Goal: Task Accomplishment & Management: Manage account settings

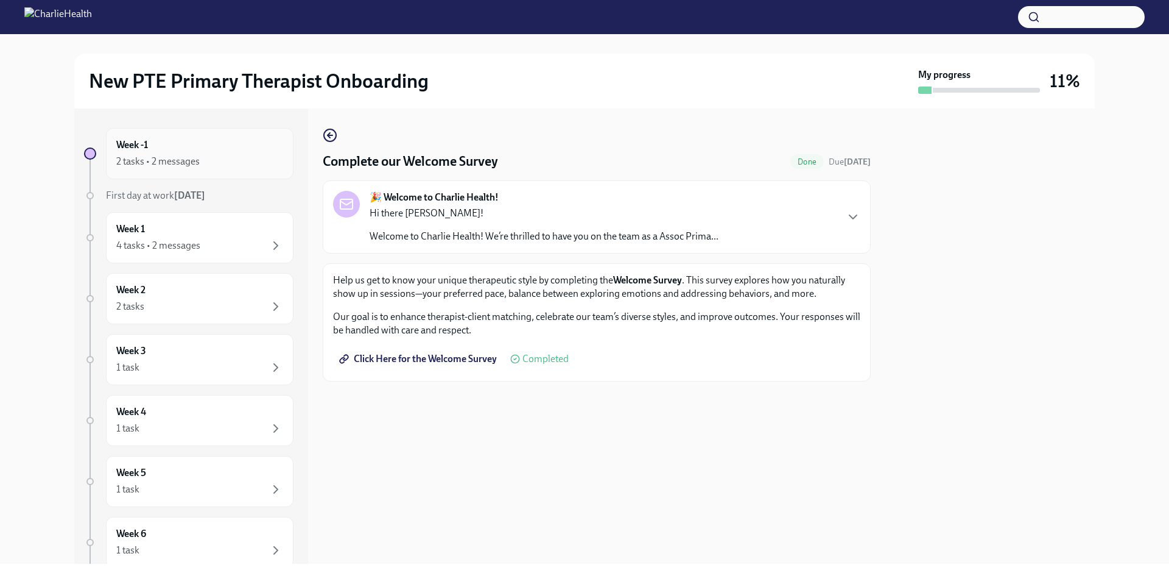
click at [166, 146] on div "Week -1 2 tasks • 2 messages" at bounding box center [199, 153] width 167 height 30
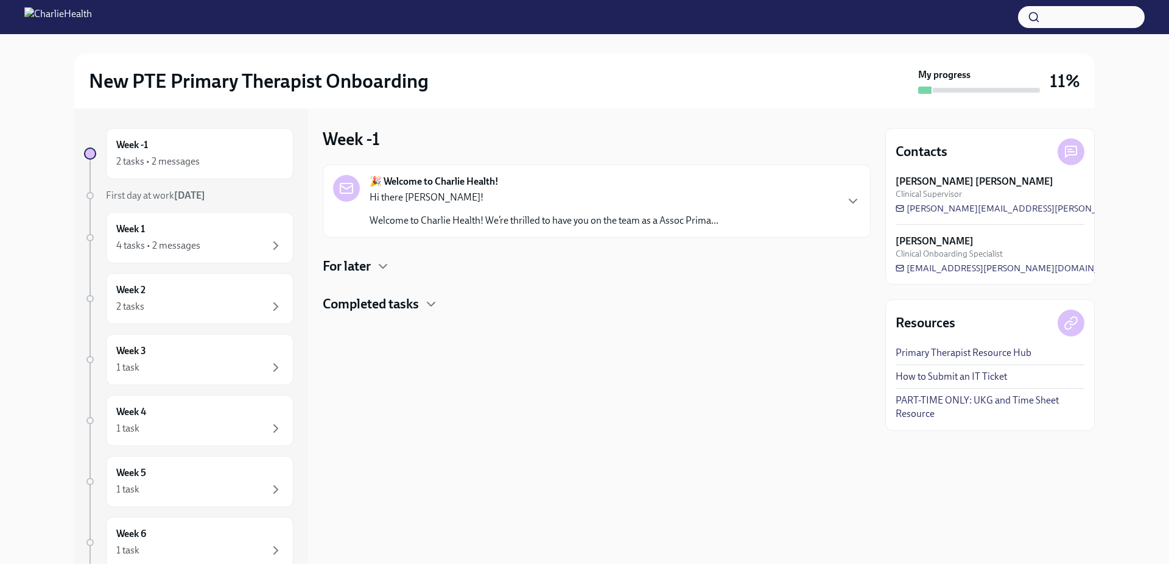
click at [925, 408] on link "PART-TIME ONLY: UKG and Time Sheet Resource" at bounding box center [990, 406] width 189 height 27
click at [934, 355] on link "Primary Therapist Resource Hub" at bounding box center [964, 352] width 136 height 13
click at [209, 243] on div "4 tasks • 2 messages" at bounding box center [199, 245] width 167 height 15
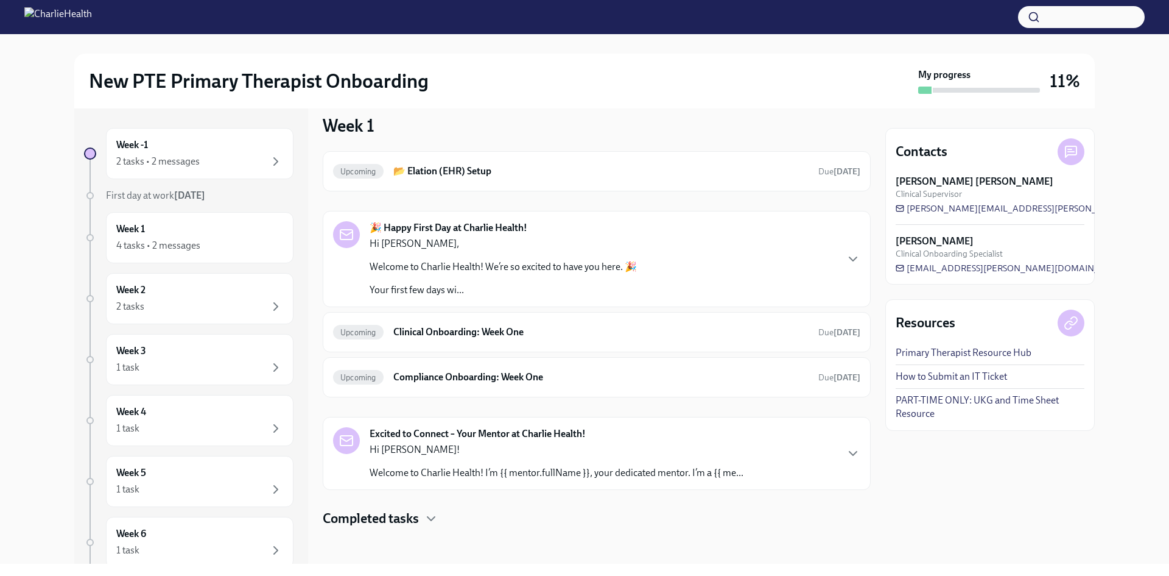
scroll to position [16, 0]
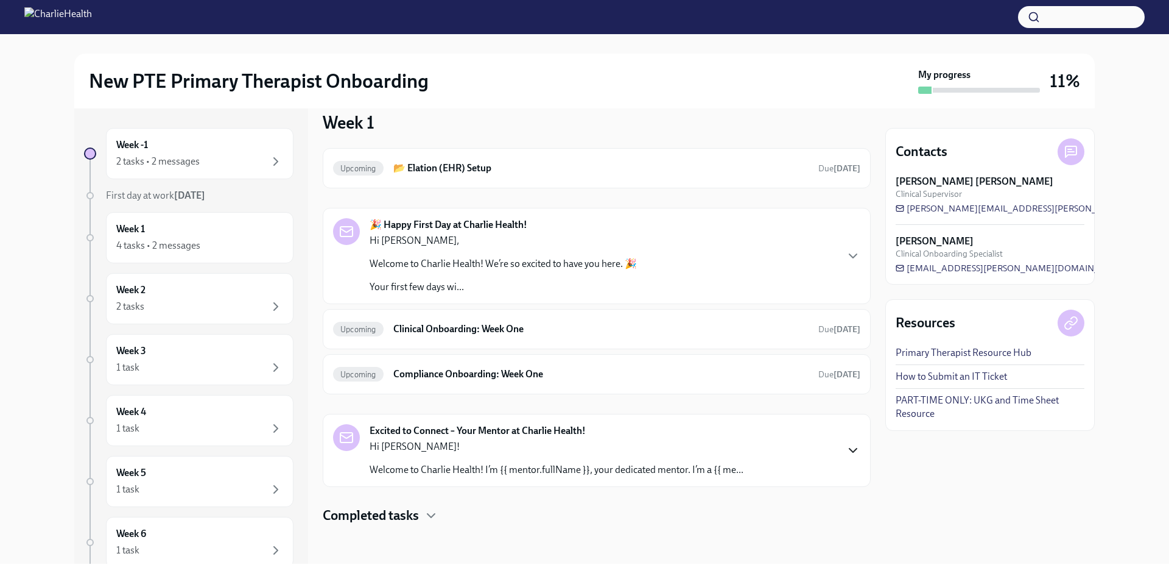
click at [846, 453] on icon "button" at bounding box center [853, 450] width 15 height 15
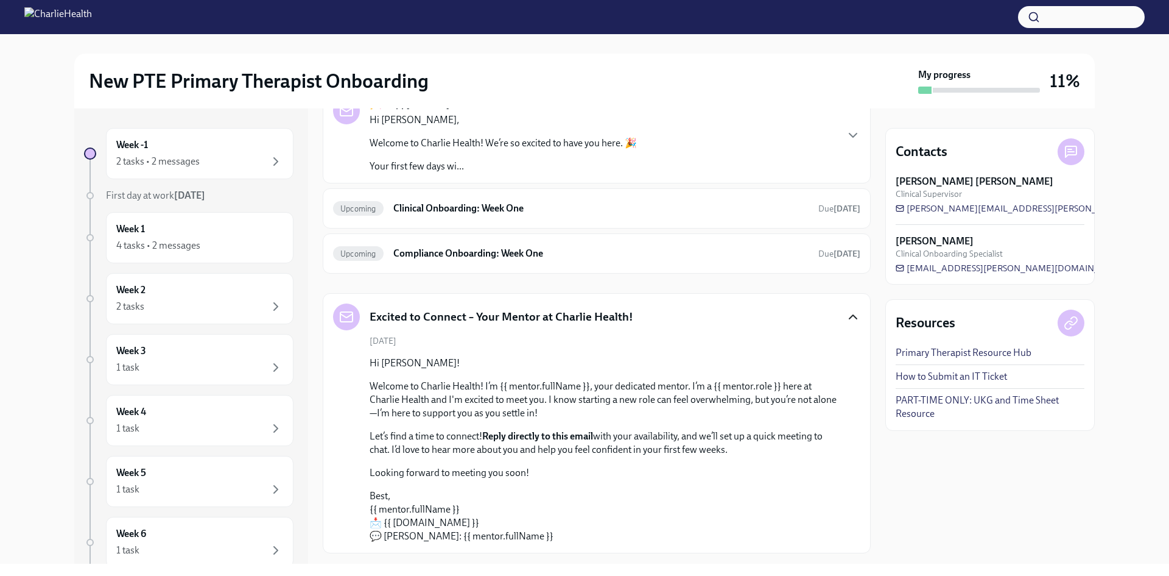
scroll to position [199, 0]
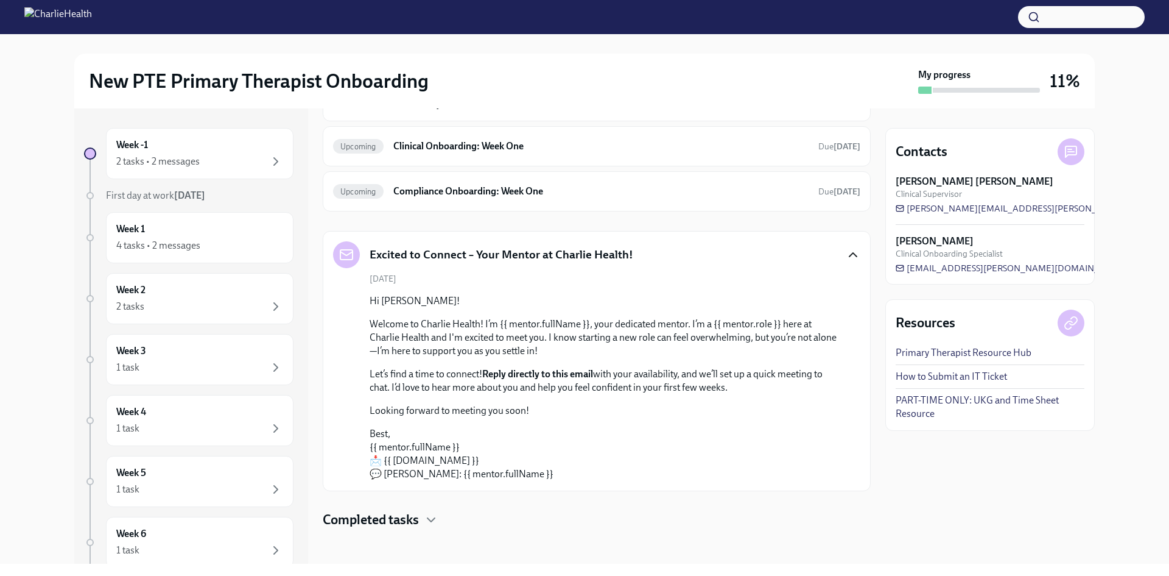
click at [846, 259] on icon "button" at bounding box center [853, 254] width 15 height 15
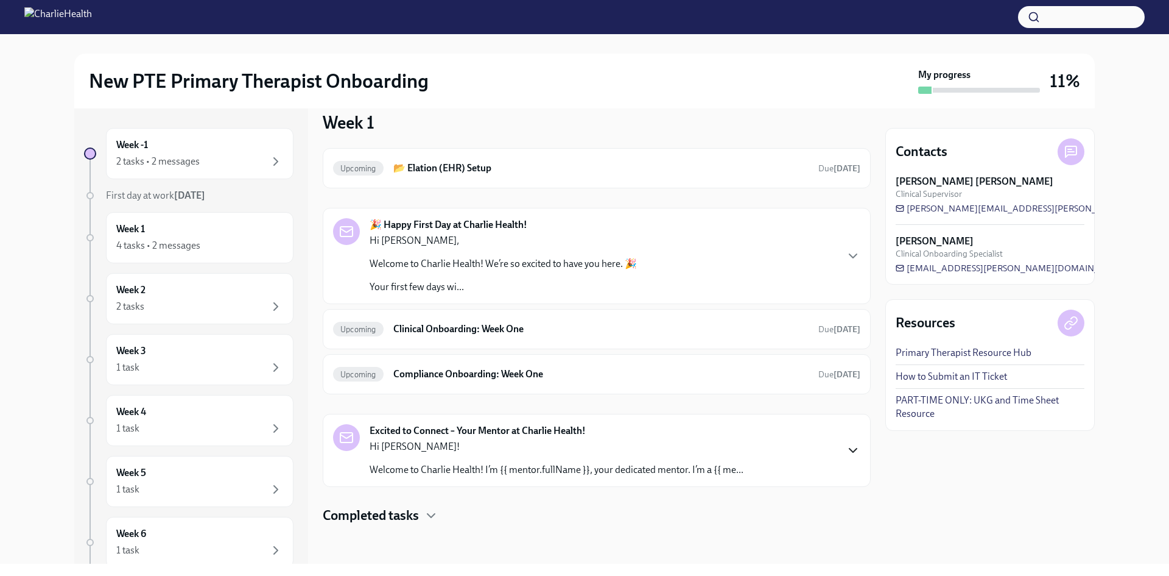
scroll to position [16, 0]
click at [846, 255] on icon "button" at bounding box center [853, 256] width 15 height 15
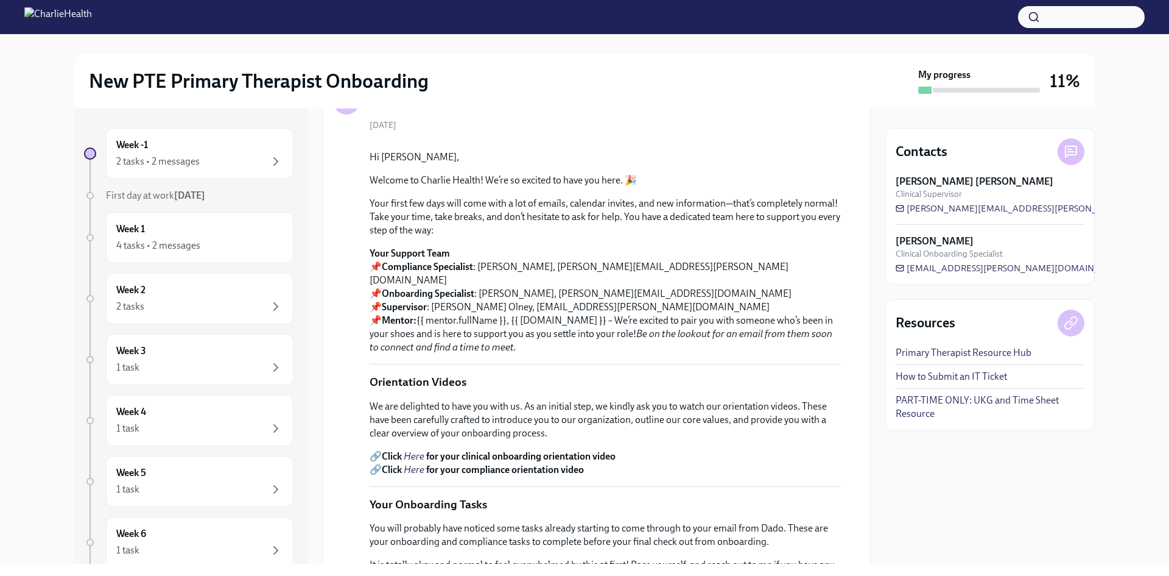
scroll to position [0, 0]
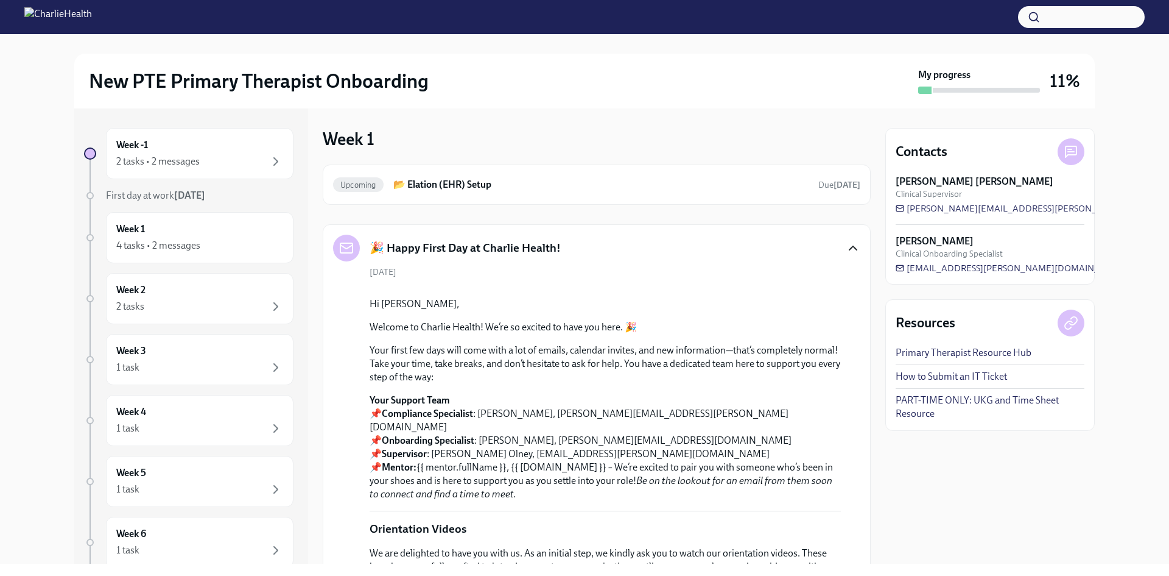
click at [846, 249] on icon "button" at bounding box center [853, 248] width 15 height 15
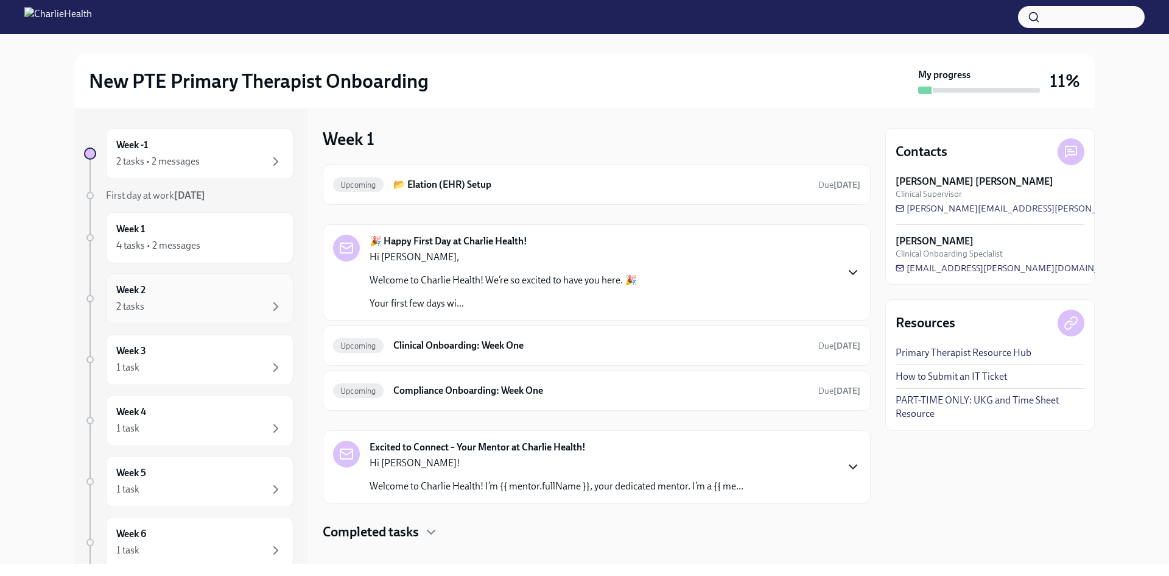
click at [178, 300] on div "2 tasks" at bounding box center [199, 306] width 167 height 15
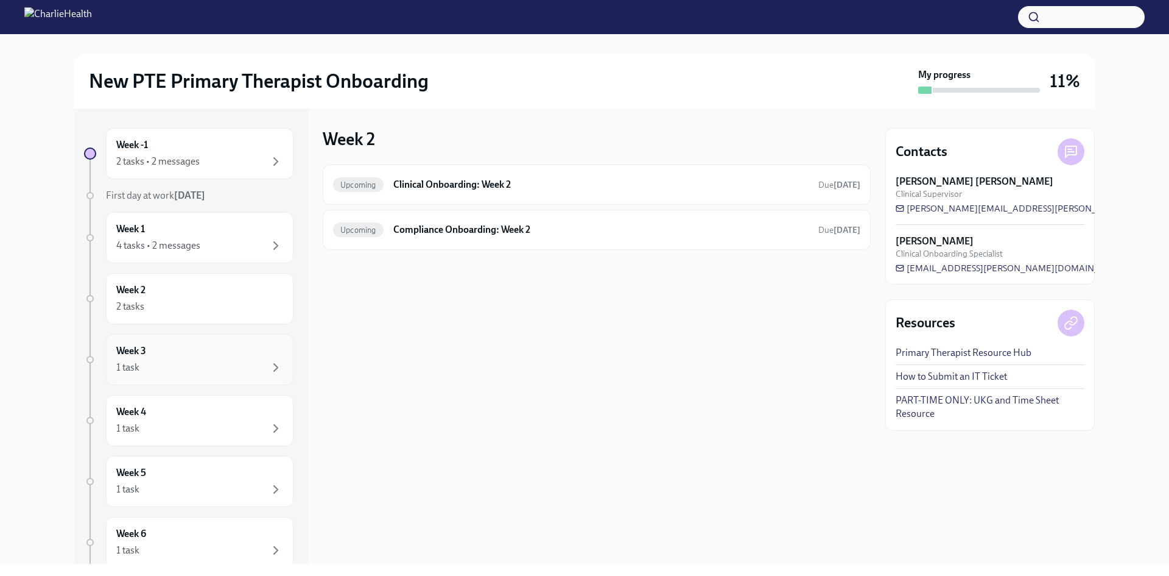
click at [159, 362] on div "1 task" at bounding box center [199, 367] width 167 height 15
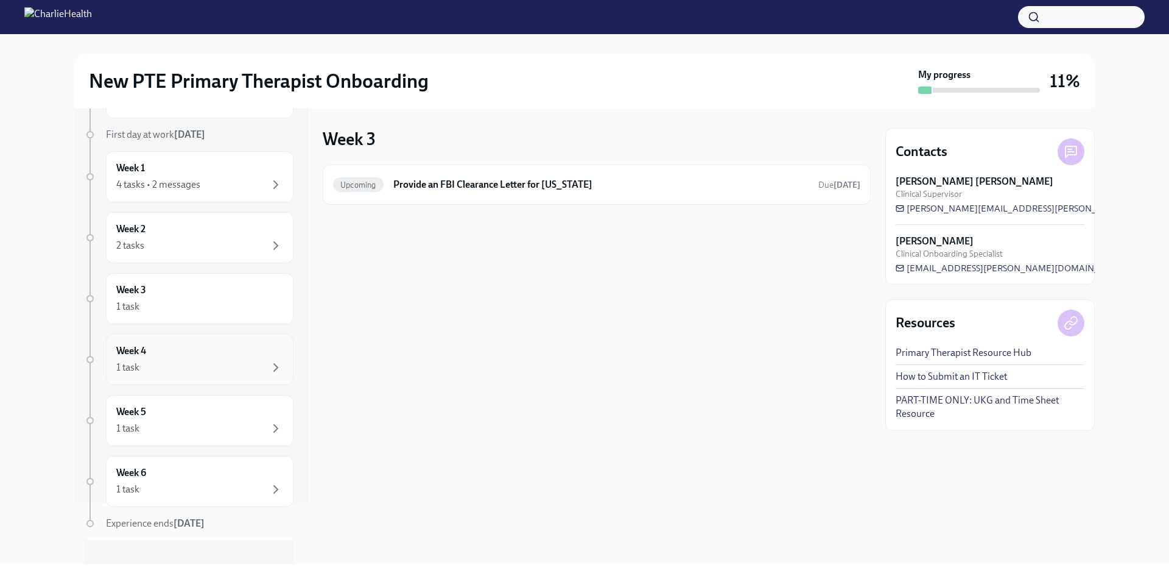
click at [206, 362] on div "1 task" at bounding box center [199, 367] width 167 height 15
click at [214, 303] on div "1 task" at bounding box center [199, 306] width 167 height 15
drag, startPoint x: 197, startPoint y: 369, endPoint x: 197, endPoint y: 406, distance: 36.6
click at [197, 370] on div "1 task" at bounding box center [199, 367] width 167 height 15
click at [194, 424] on div "1 task" at bounding box center [199, 428] width 167 height 15
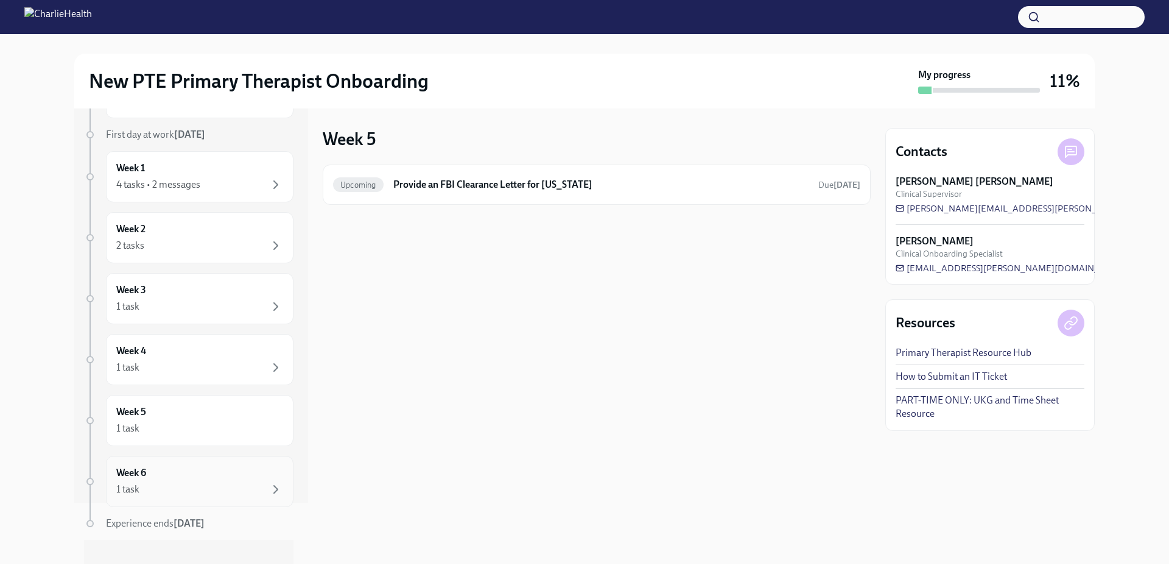
click at [199, 476] on div "Week 6 1 task" at bounding box center [199, 481] width 167 height 30
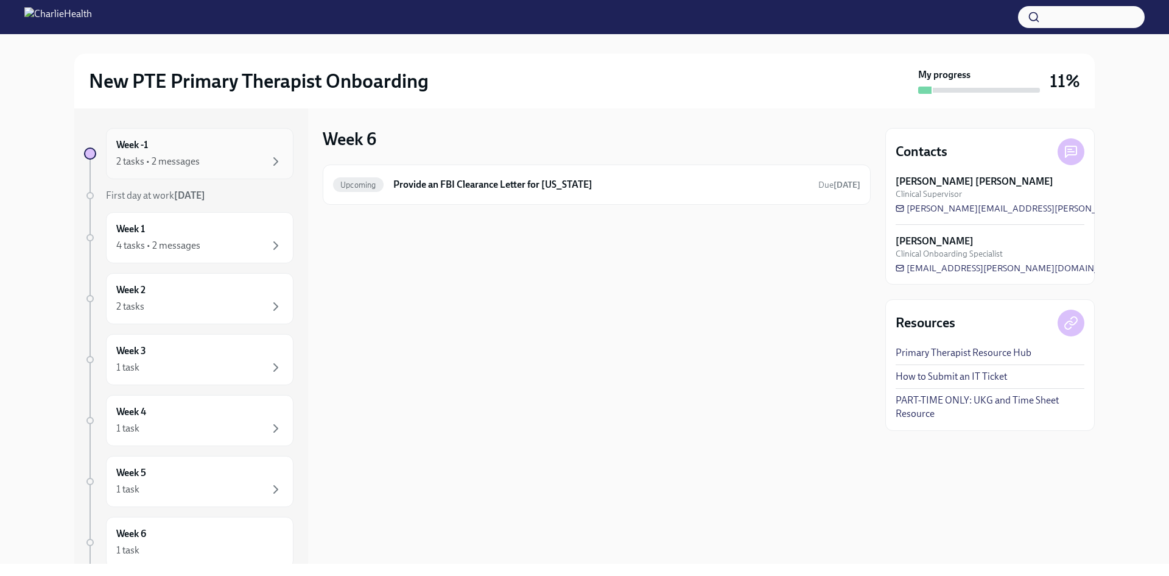
click at [205, 135] on div "Week -1 2 tasks • 2 messages" at bounding box center [200, 153] width 188 height 51
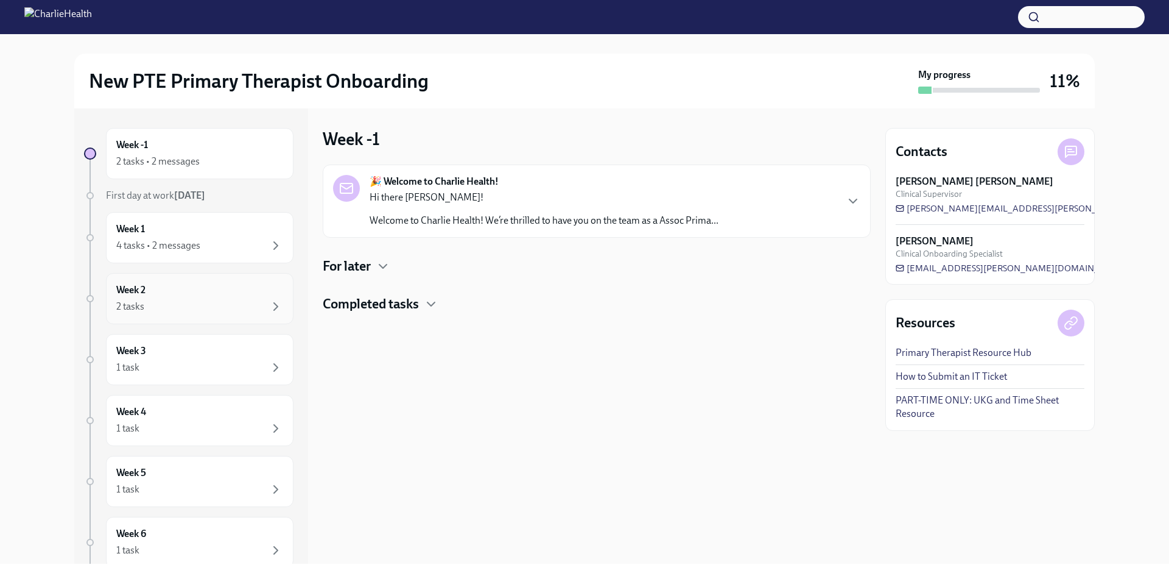
click at [217, 304] on div "2 tasks" at bounding box center [199, 306] width 167 height 15
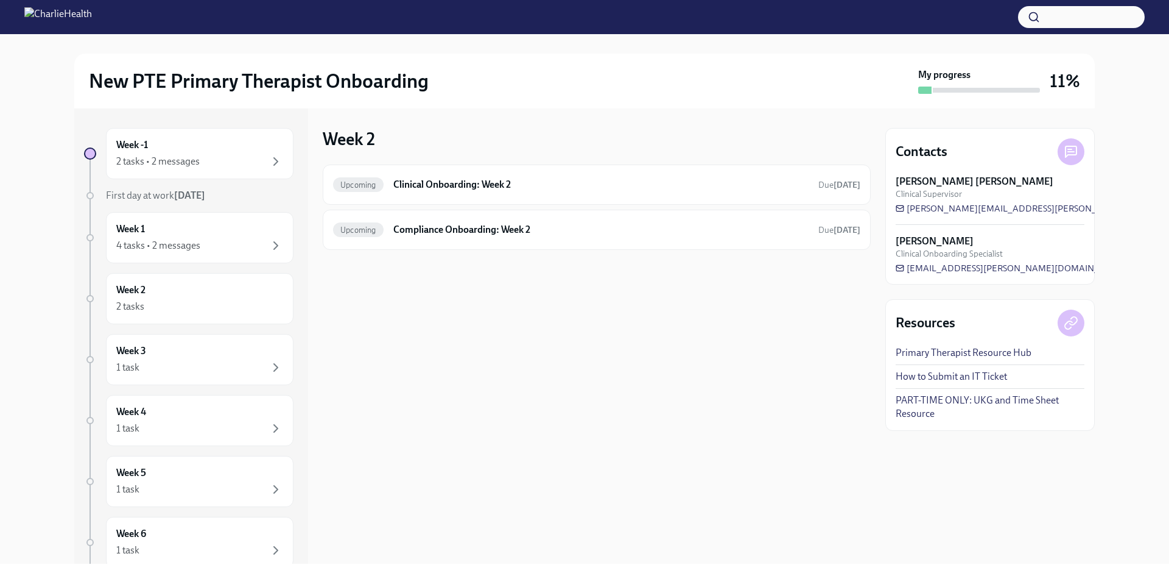
click at [241, 385] on div "Week -1 2 tasks • 2 messages First day at work [DATE] Week 1 4 tasks • 2 messag…" at bounding box center [189, 384] width 210 height 512
click at [233, 365] on div "1 task" at bounding box center [199, 367] width 167 height 15
click at [180, 149] on div "Week -1 2 tasks • 2 messages" at bounding box center [199, 153] width 167 height 30
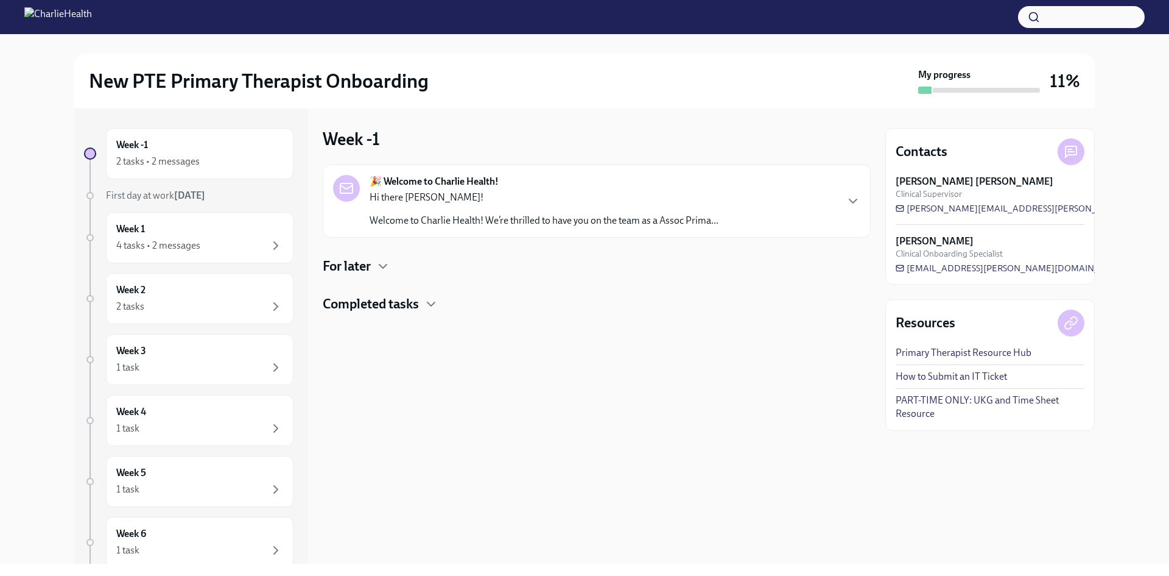
click at [370, 263] on h4 "For later" at bounding box center [347, 266] width 48 height 18
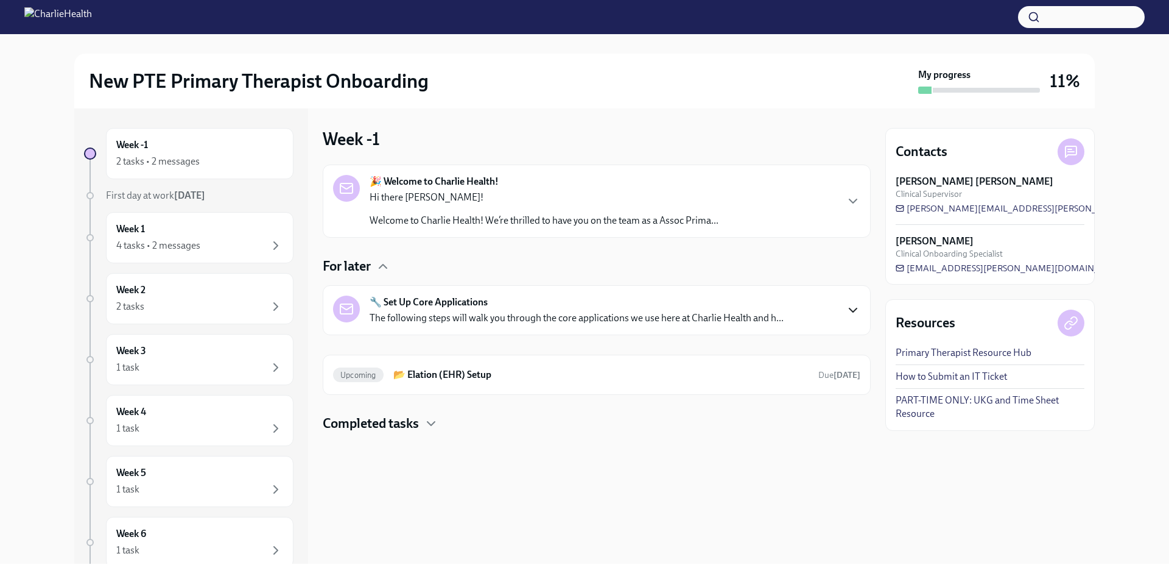
click at [850, 309] on icon "button" at bounding box center [853, 310] width 7 height 4
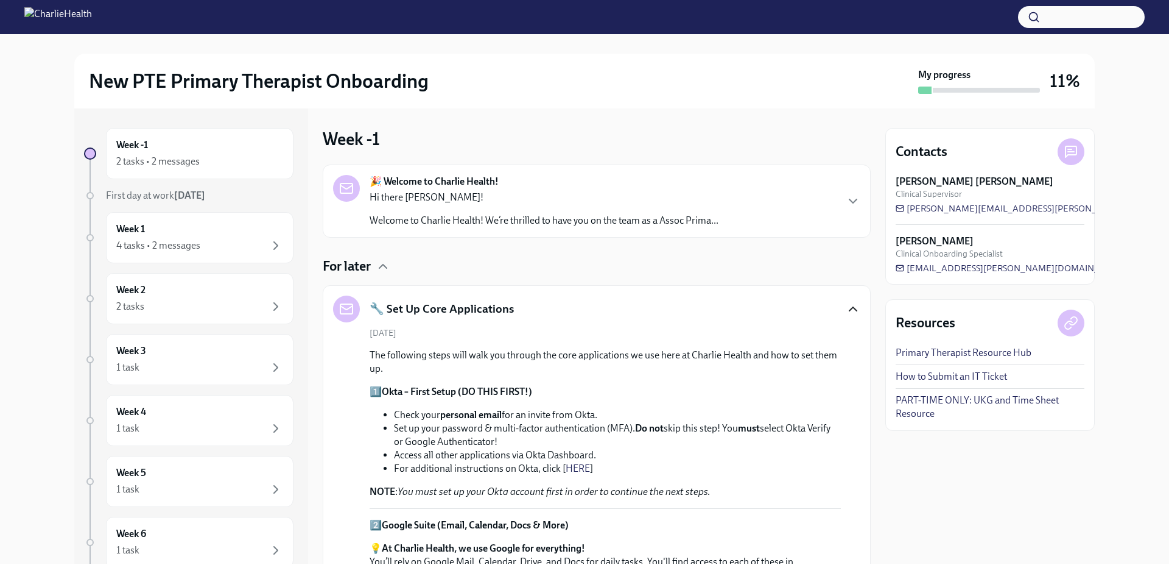
click at [846, 311] on icon "button" at bounding box center [853, 309] width 15 height 15
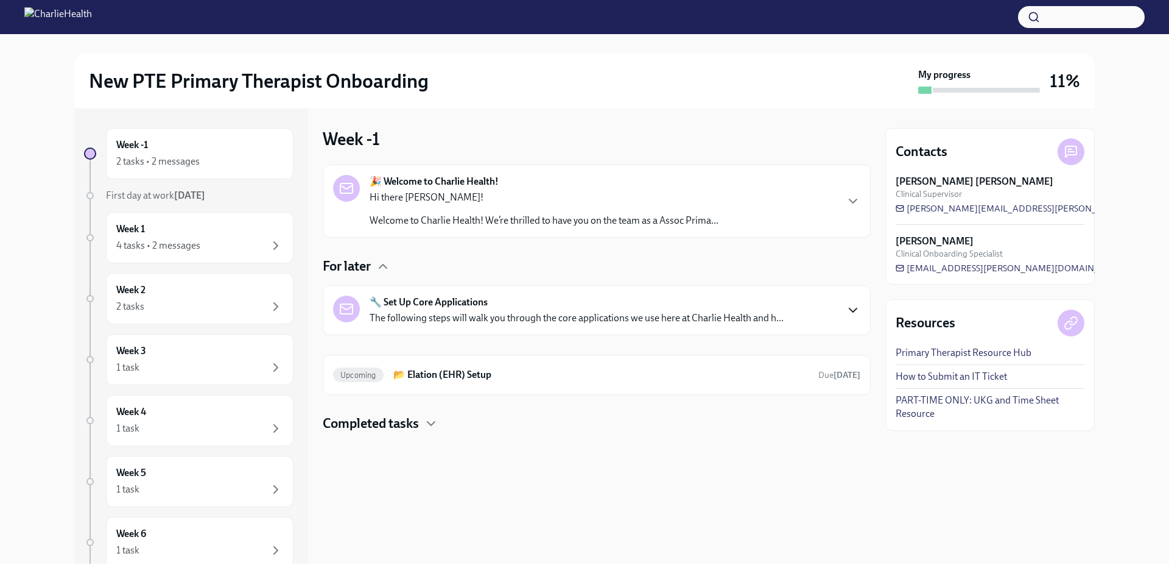
click at [361, 267] on h4 "For later" at bounding box center [347, 266] width 48 height 18
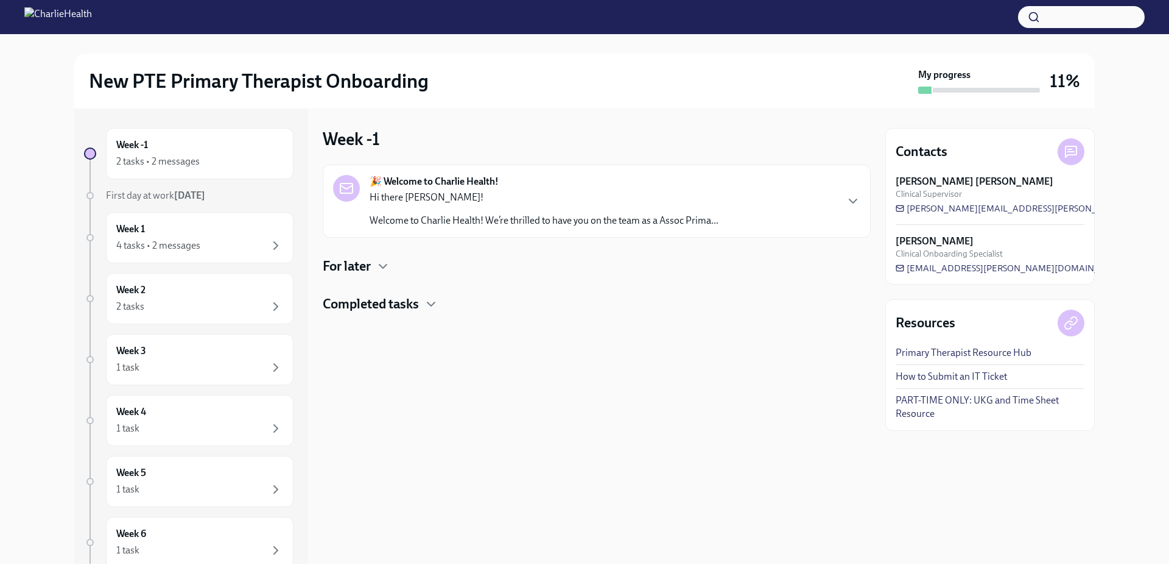
click at [384, 308] on h4 "Completed tasks" at bounding box center [371, 304] width 96 height 18
click at [385, 308] on h4 "Completed tasks" at bounding box center [371, 304] width 96 height 18
click at [365, 264] on h4 "For later" at bounding box center [347, 266] width 48 height 18
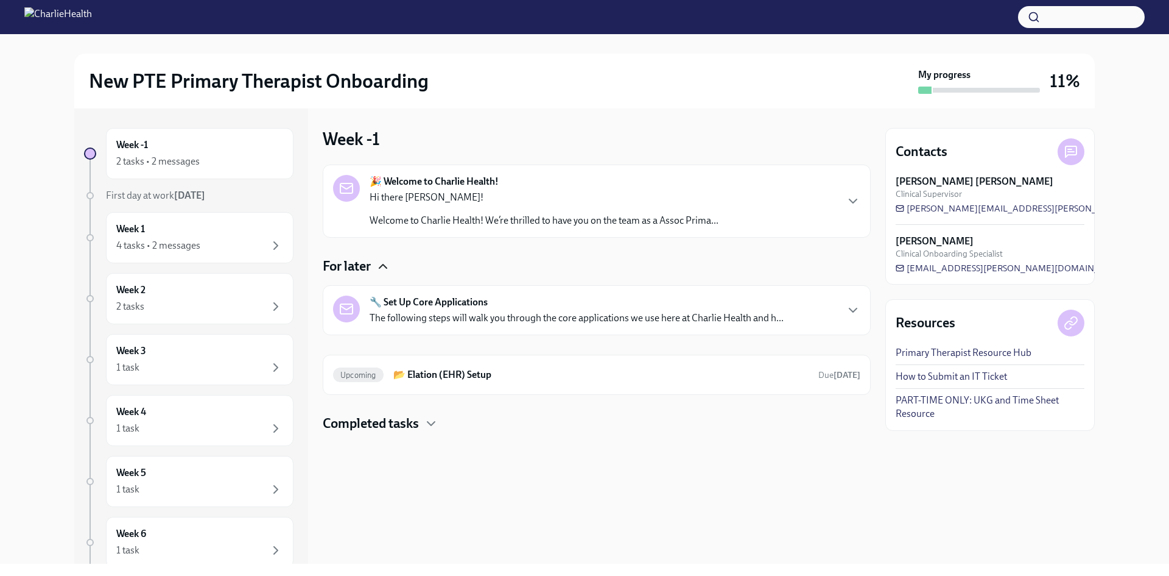
click at [378, 263] on icon "button" at bounding box center [383, 266] width 15 height 15
